Goal: Task Accomplishment & Management: Use online tool/utility

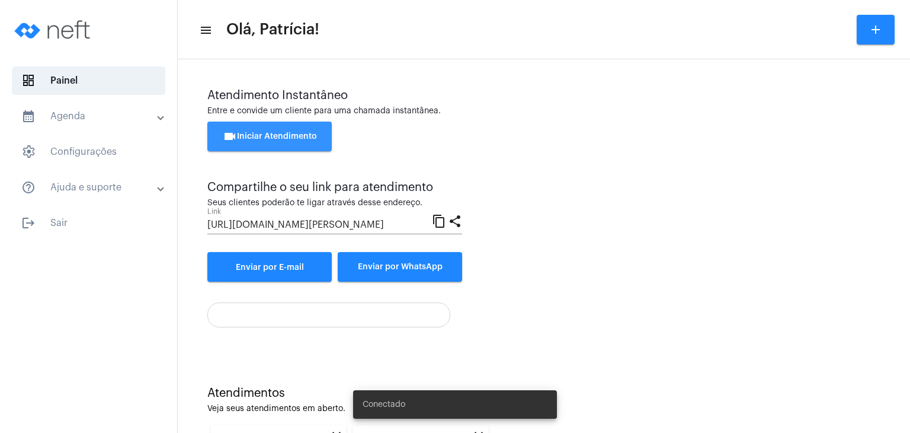
click at [292, 133] on span "videocam Iniciar Atendimento" at bounding box center [270, 136] width 94 height 8
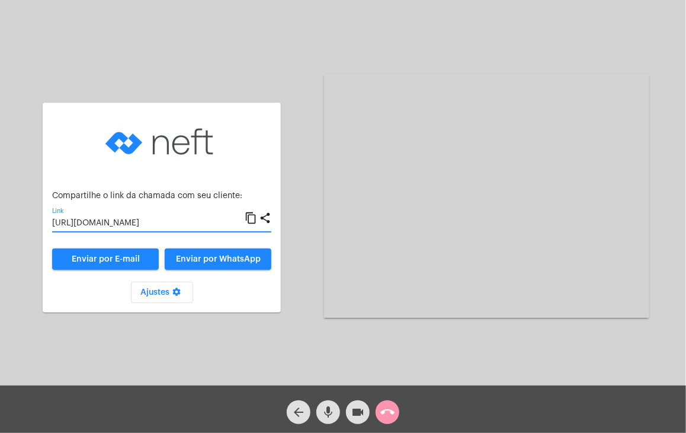
click at [147, 223] on input "[URL][DOMAIN_NAME]" at bounding box center [148, 223] width 193 height 9
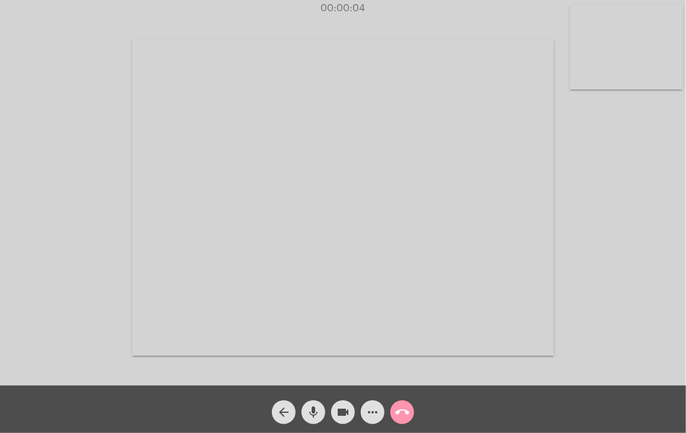
click at [624, 63] on video at bounding box center [626, 47] width 113 height 85
click at [507, 100] on video at bounding box center [425, 195] width 422 height 317
